Goal: Information Seeking & Learning: Learn about a topic

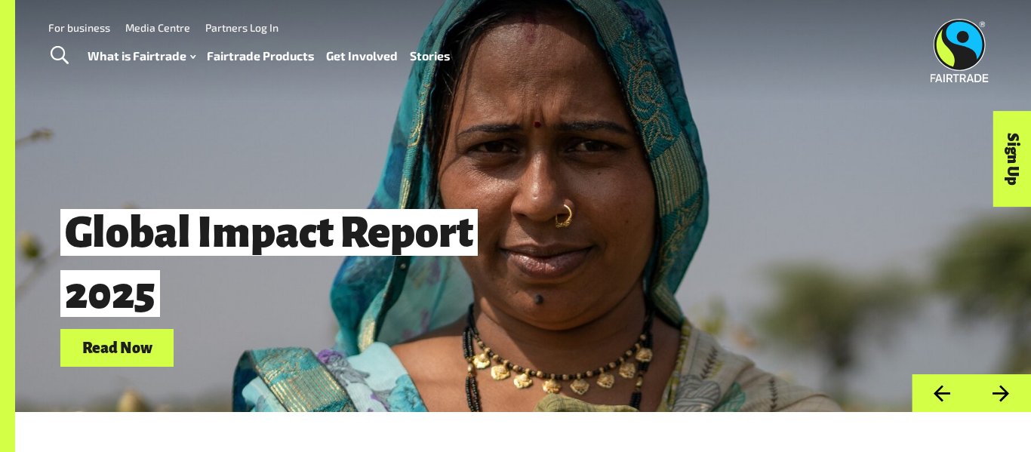
click at [264, 54] on link "Fairtrade Products" at bounding box center [260, 56] width 107 height 22
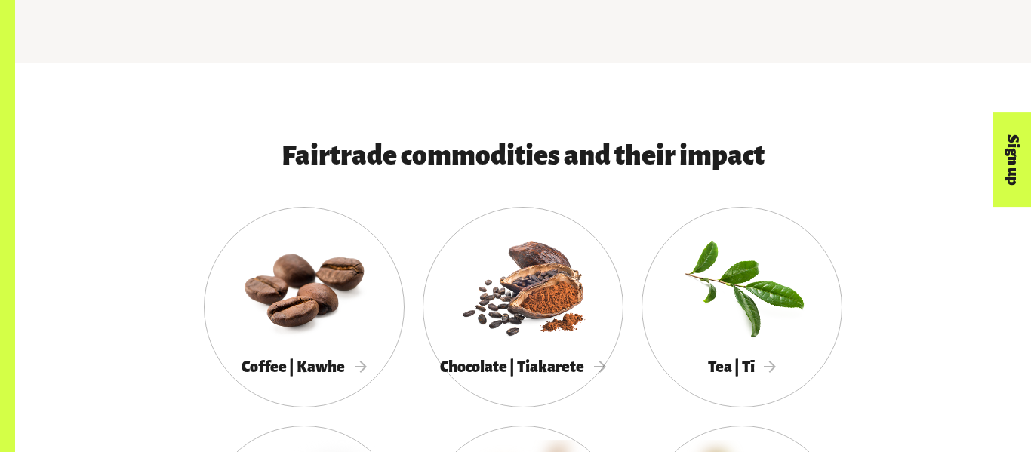
scroll to position [694, 0]
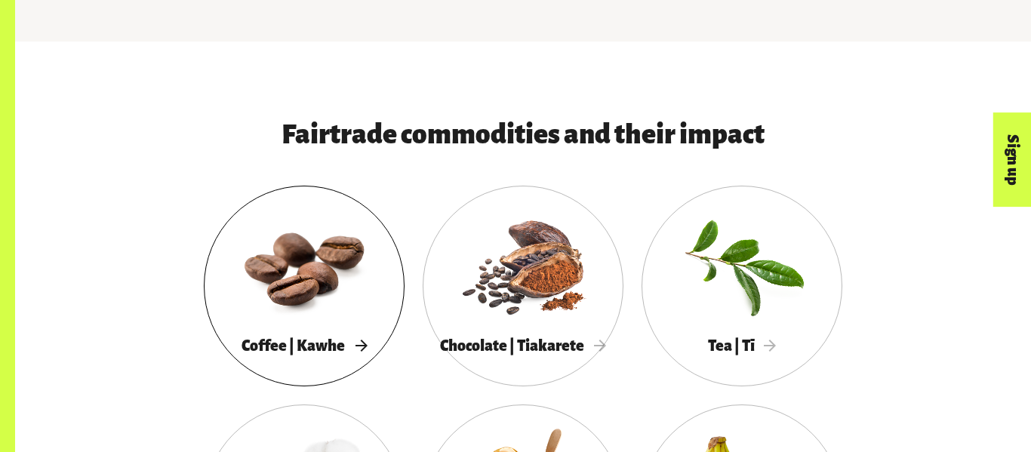
click at [358, 265] on div at bounding box center [304, 265] width 201 height 131
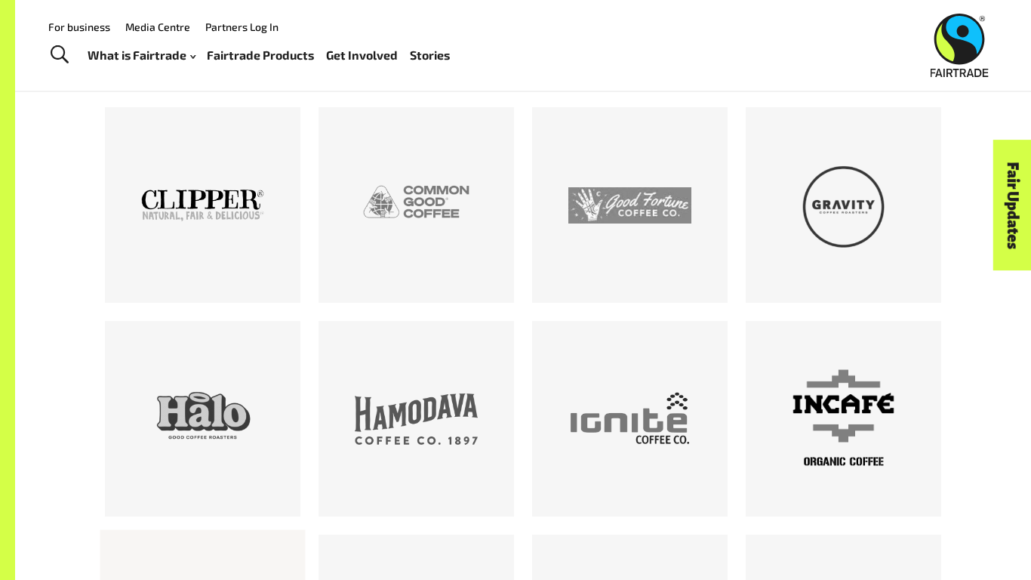
scroll to position [2868, 0]
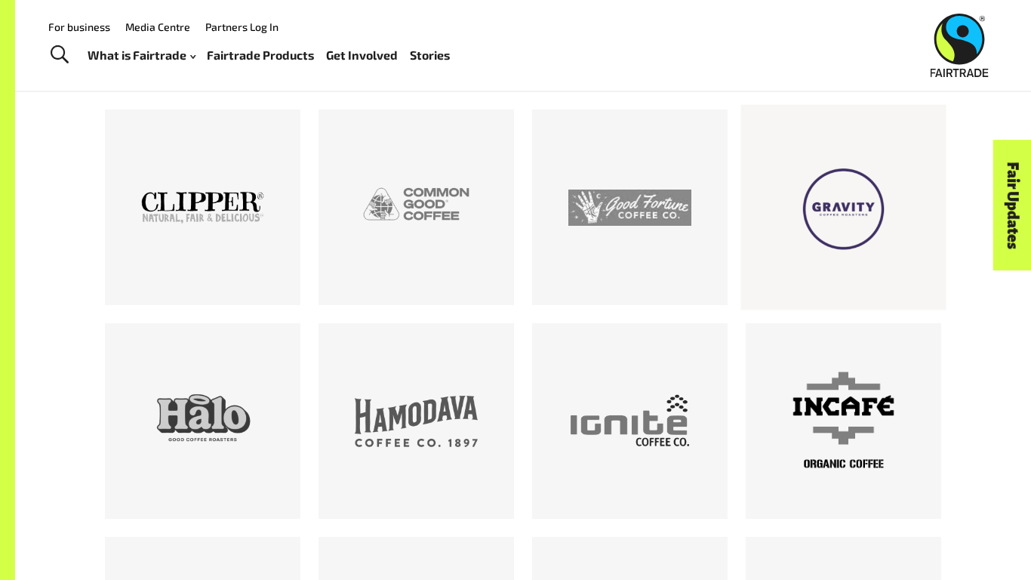
click at [789, 236] on div at bounding box center [843, 207] width 123 height 123
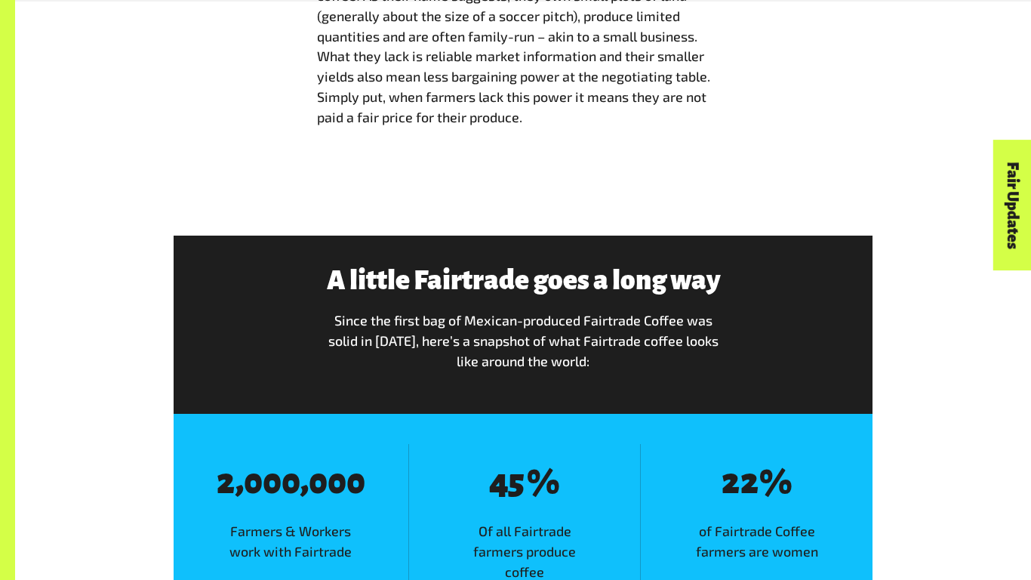
scroll to position [4076, 0]
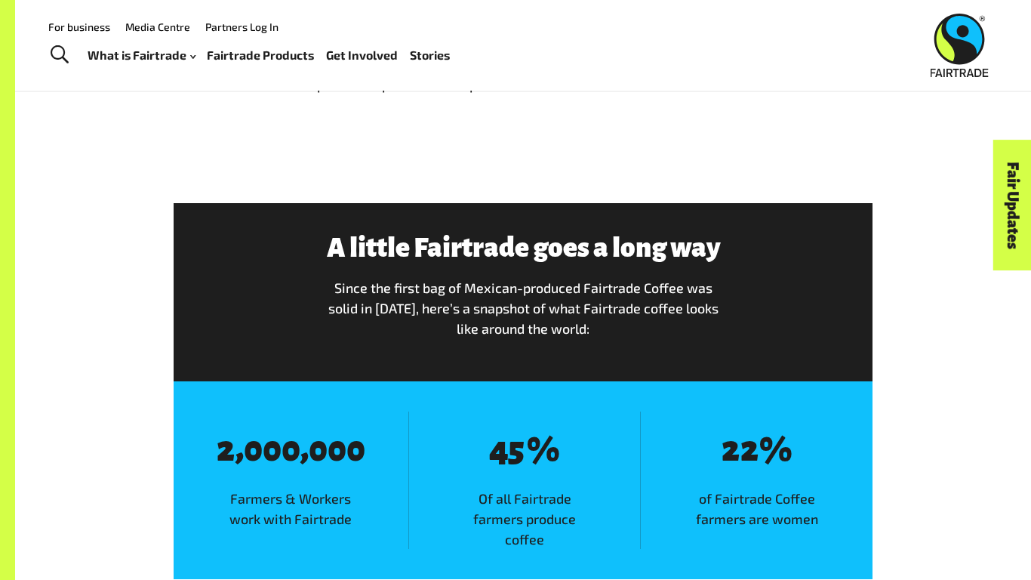
scroll to position [4137, 0]
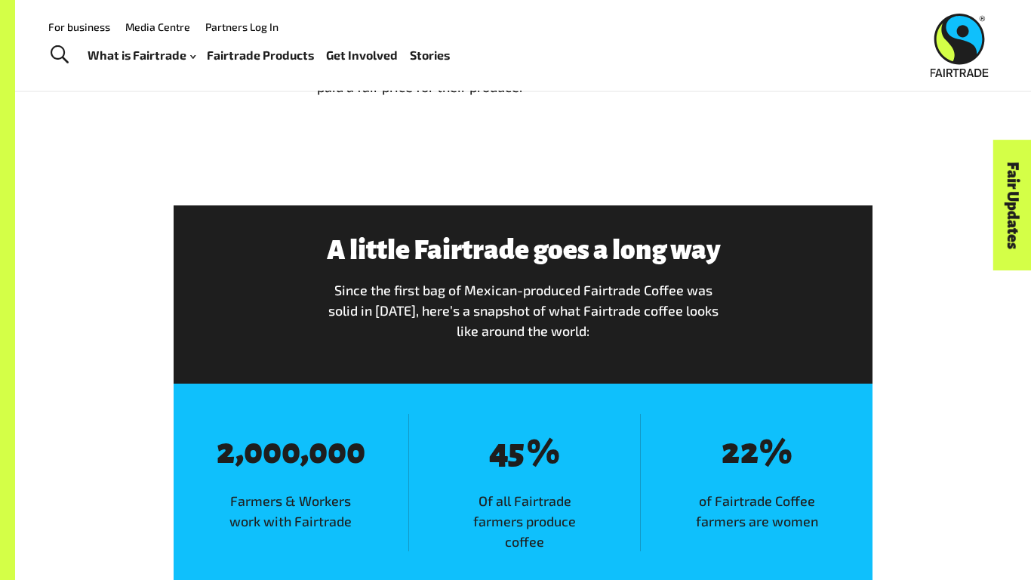
click at [402, 417] on div "8 2 , 8 0 8 0 8 0 , 8 0 8 0 8 0 Farmers & Workers work with Fairtrade" at bounding box center [291, 483] width 235 height 138
click at [393, 173] on div "A little Fairtrade goes a long way Since the first bag of Mexican-produced Fair…" at bounding box center [523, 393] width 1016 height 472
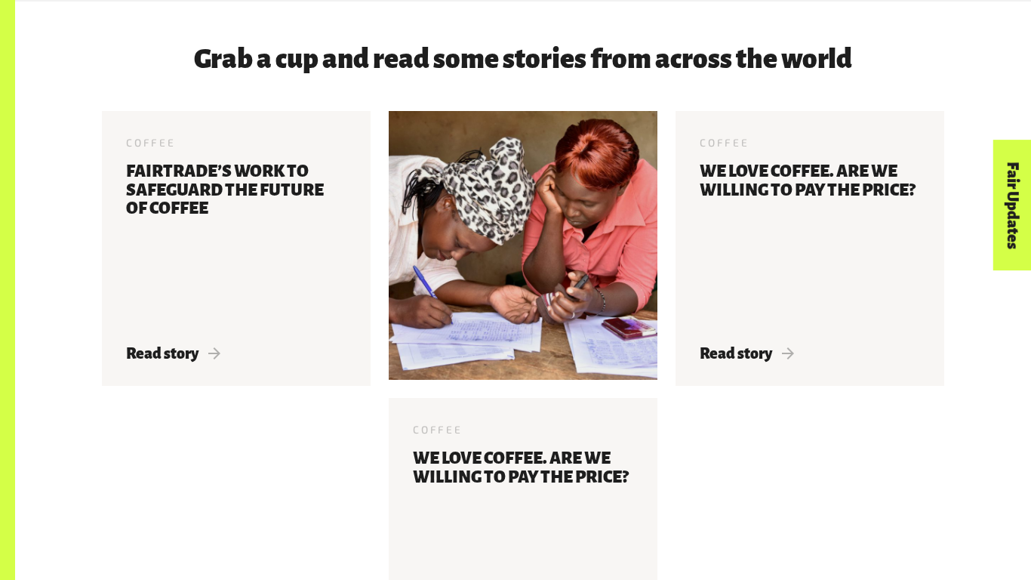
scroll to position [4800, 0]
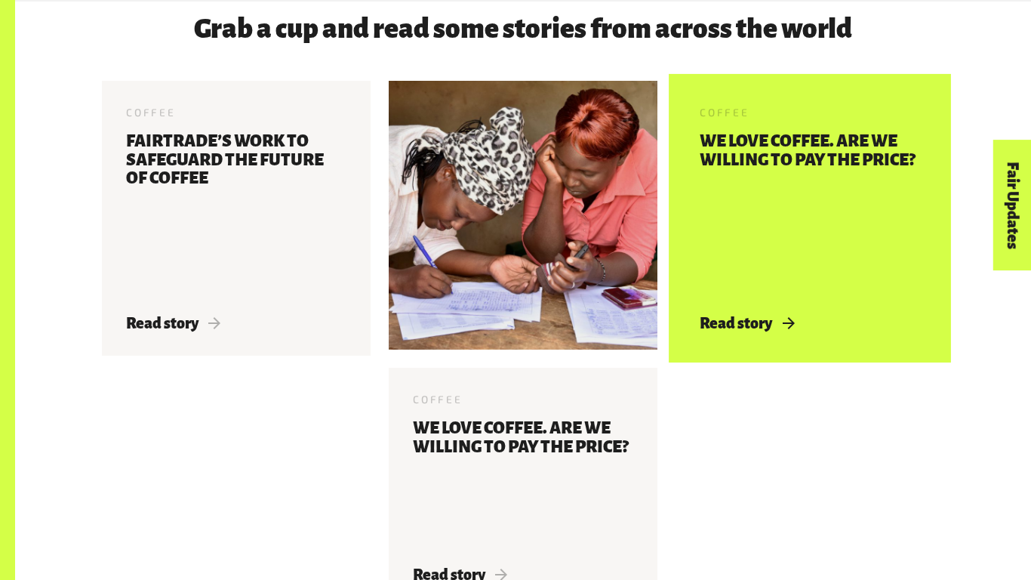
click at [799, 191] on h3 "We love coffee. Are we willing to pay the price?" at bounding box center [810, 214] width 220 height 164
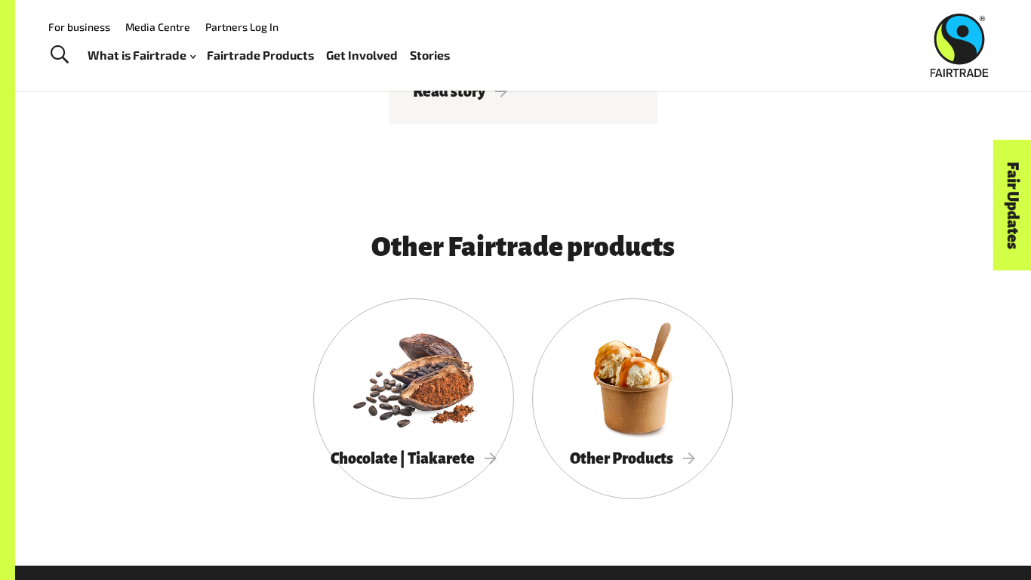
scroll to position [5253, 0]
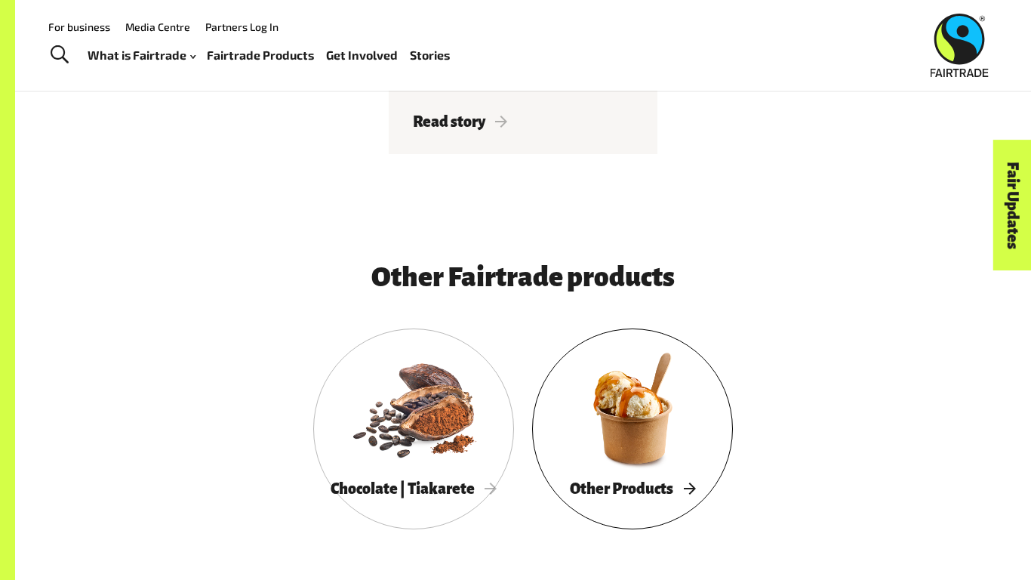
click at [646, 451] on div at bounding box center [632, 408] width 201 height 131
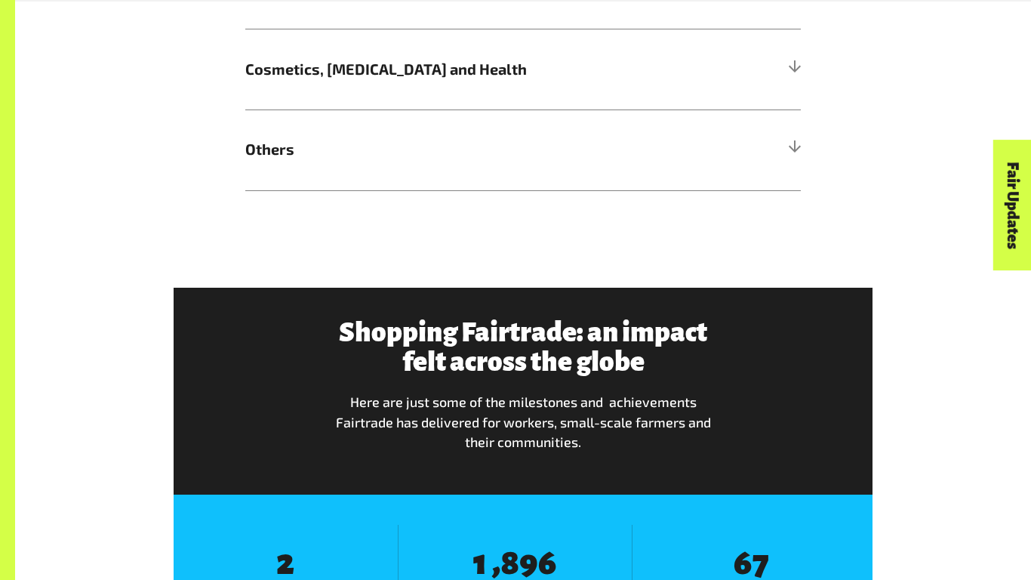
scroll to position [1751, 0]
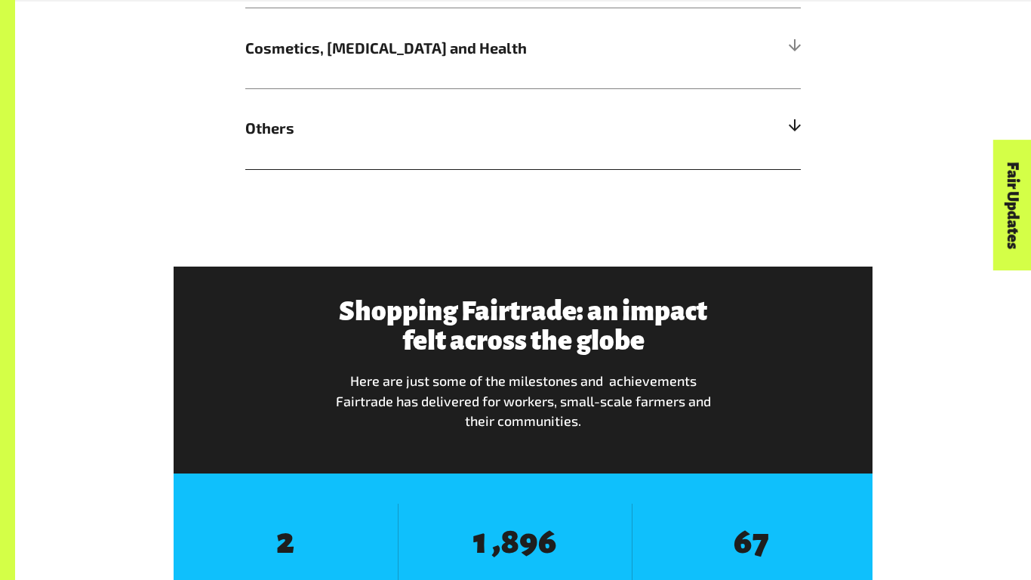
click at [437, 149] on h5 "Others" at bounding box center [522, 128] width 555 height 81
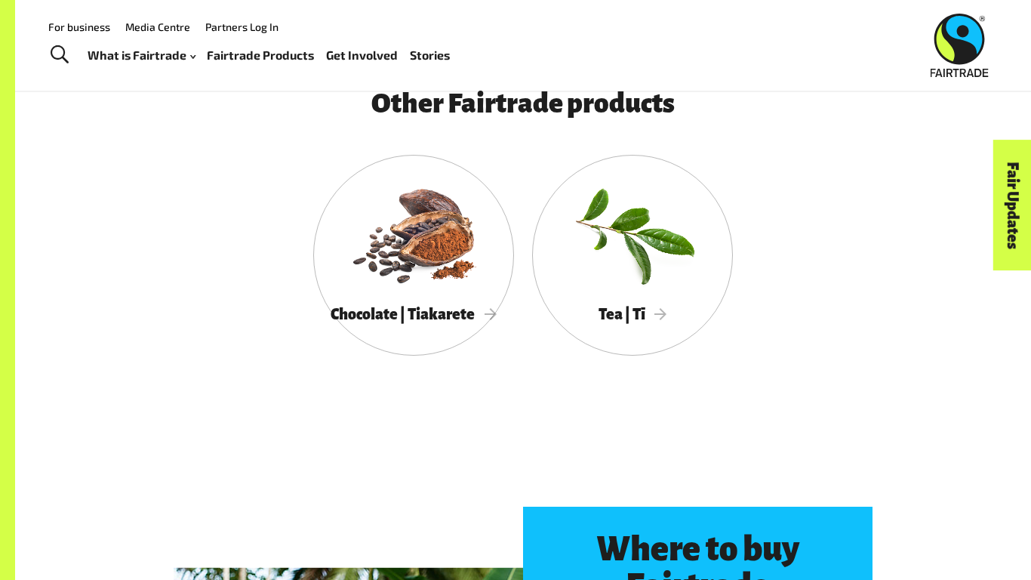
scroll to position [3411, 0]
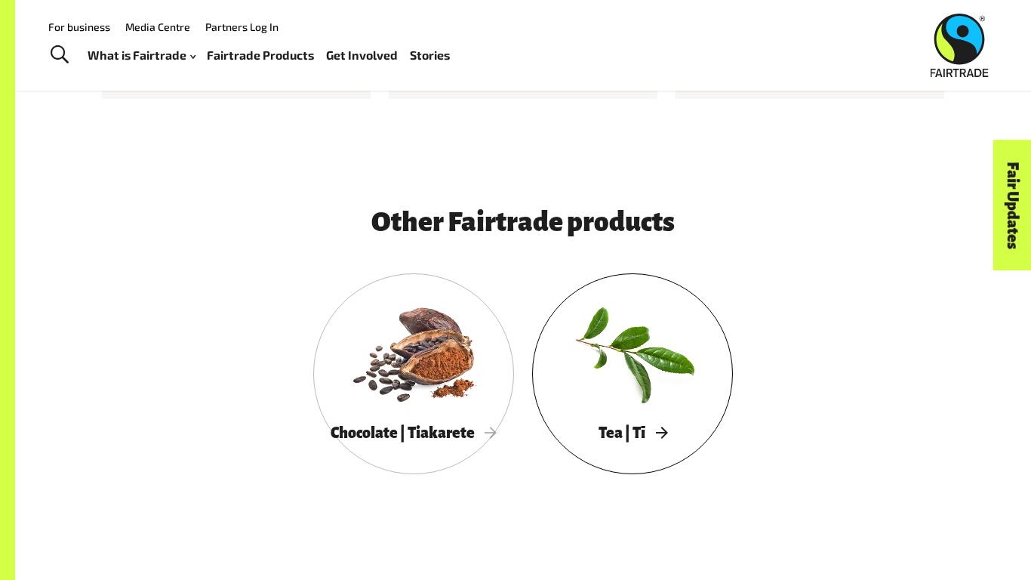
click at [663, 401] on div at bounding box center [632, 352] width 201 height 131
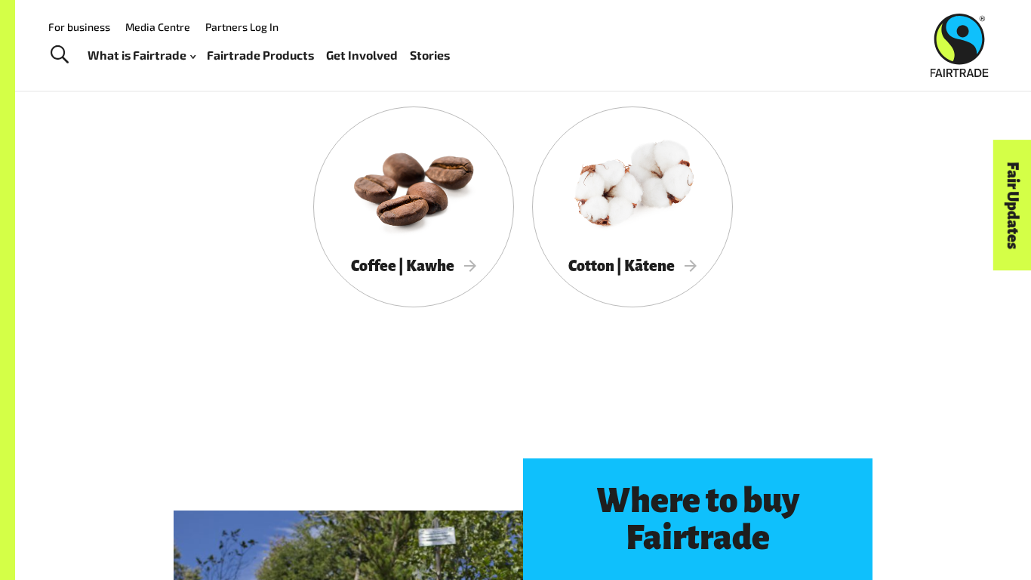
scroll to position [2506, 0]
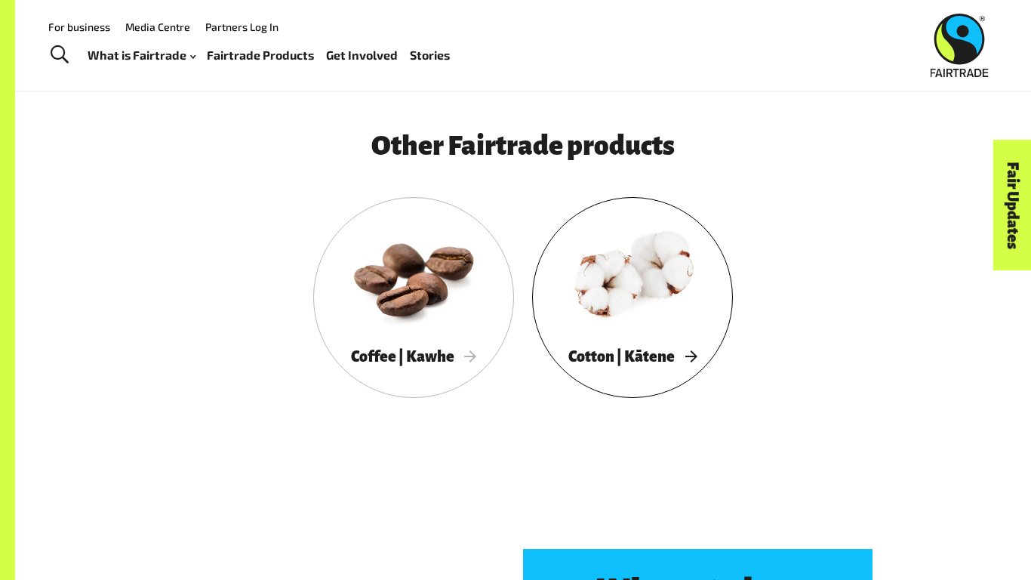
click at [666, 312] on div at bounding box center [632, 276] width 201 height 131
click at [372, 211] on div at bounding box center [413, 276] width 201 height 131
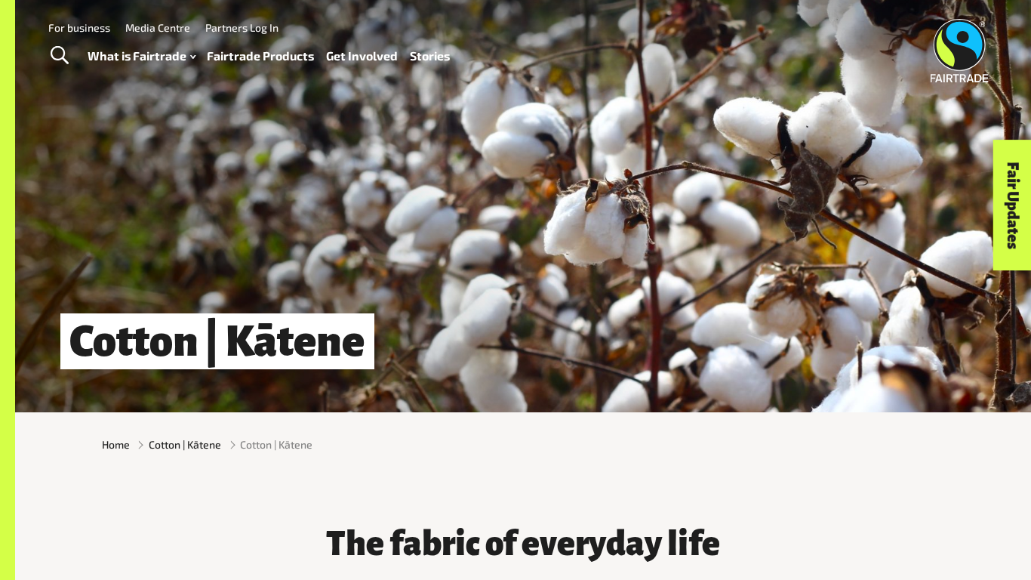
click at [628, 233] on div "Cotton | Kātene" at bounding box center [523, 206] width 1016 height 412
click at [627, 233] on div "Cotton | Kātene" at bounding box center [523, 206] width 1016 height 412
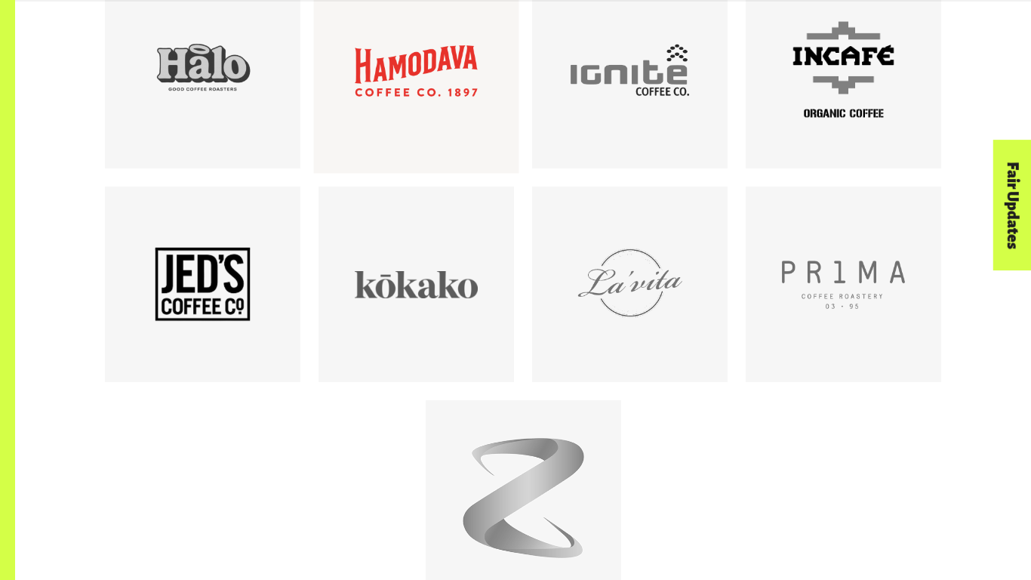
scroll to position [3219, 0]
